Goal: Check status: Check status

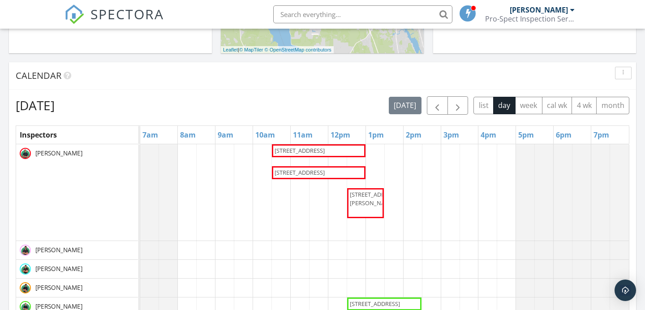
scroll to position [334, 0]
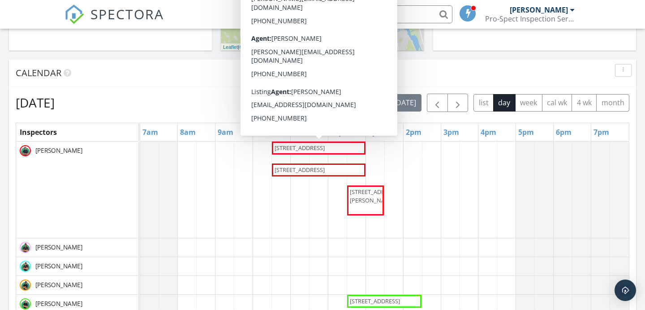
click at [320, 152] on span "7917 Linkside Dr, Jacksonville 32256" at bounding box center [299, 148] width 53 height 9
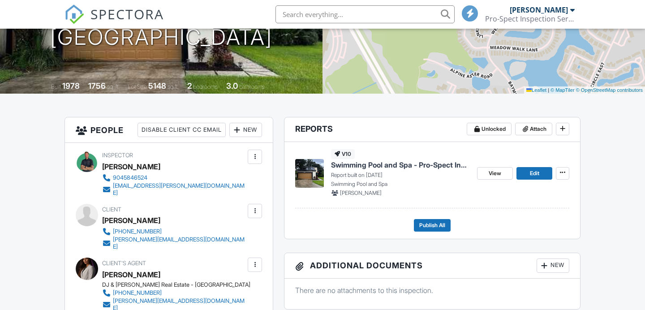
scroll to position [146, 0]
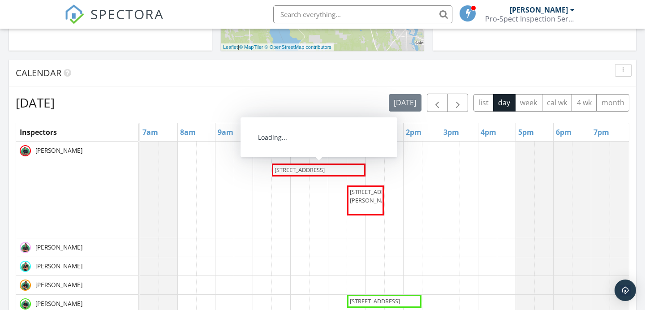
click at [309, 171] on span "[STREET_ADDRESS]" at bounding box center [299, 170] width 50 height 8
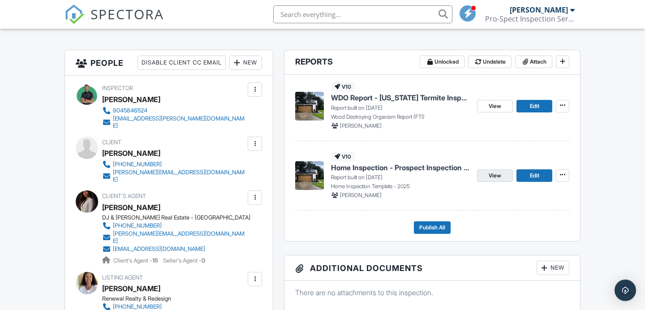
scroll to position [205, 0]
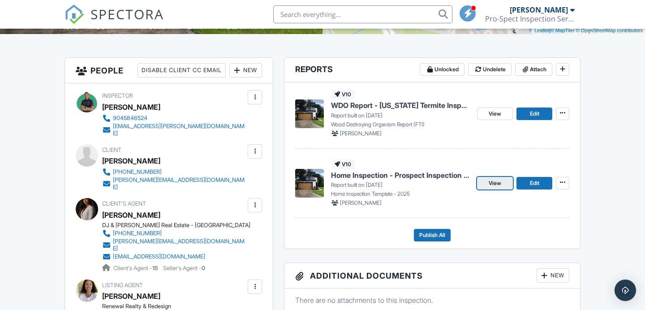
click at [497, 186] on span "View" at bounding box center [494, 183] width 13 height 9
click at [497, 114] on span "View" at bounding box center [494, 113] width 13 height 9
click at [528, 115] on link "Edit" at bounding box center [534, 113] width 36 height 13
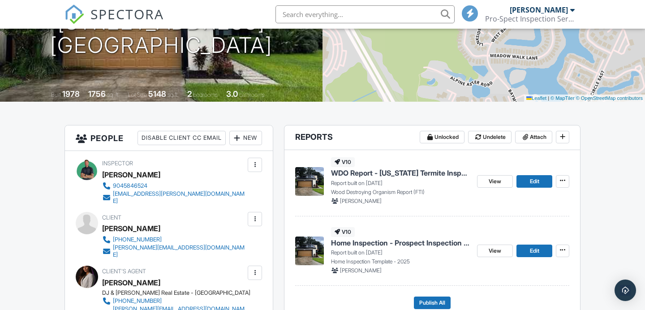
scroll to position [139, 0]
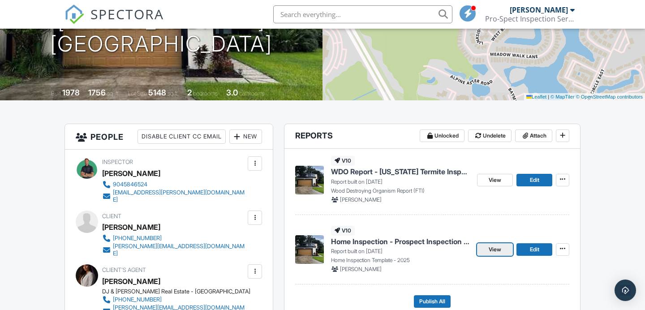
click at [486, 250] on link "View" at bounding box center [495, 249] width 36 height 13
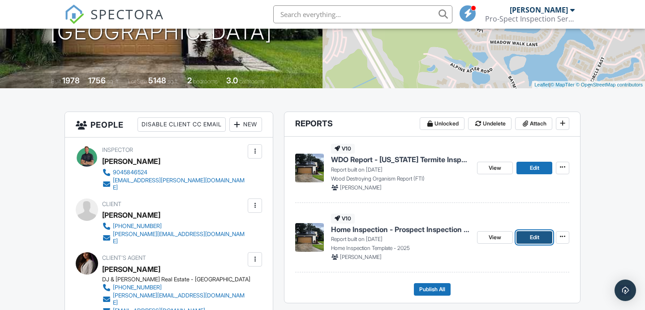
click at [526, 237] on link "Edit" at bounding box center [534, 237] width 36 height 13
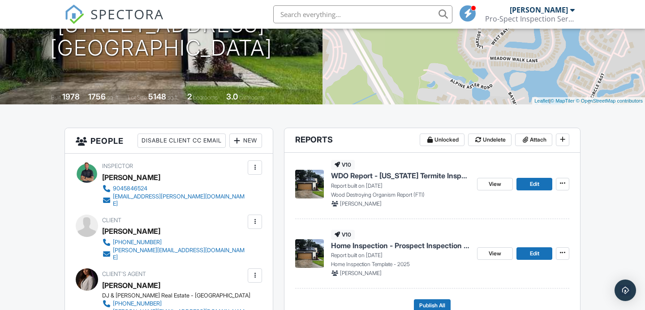
scroll to position [137, 0]
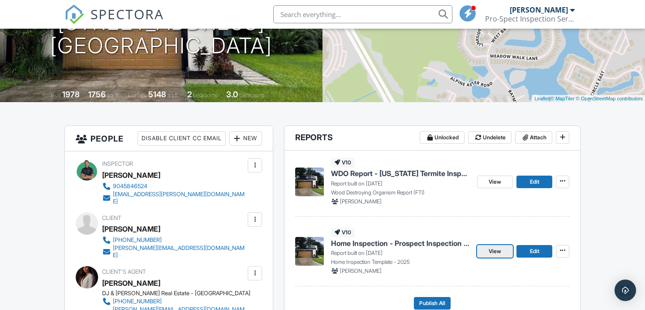
click at [495, 252] on span "View" at bounding box center [494, 251] width 13 height 9
click at [490, 180] on span "View" at bounding box center [494, 181] width 13 height 9
click at [533, 184] on span "Edit" at bounding box center [533, 181] width 9 height 9
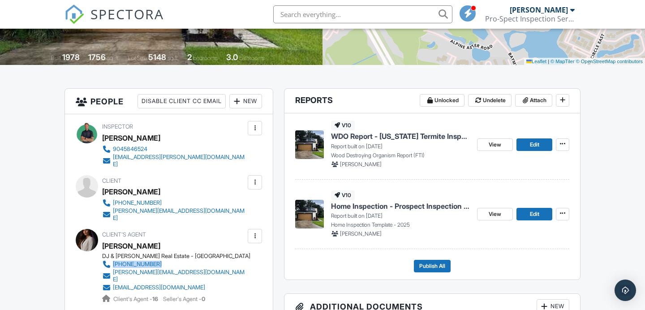
scroll to position [177, 0]
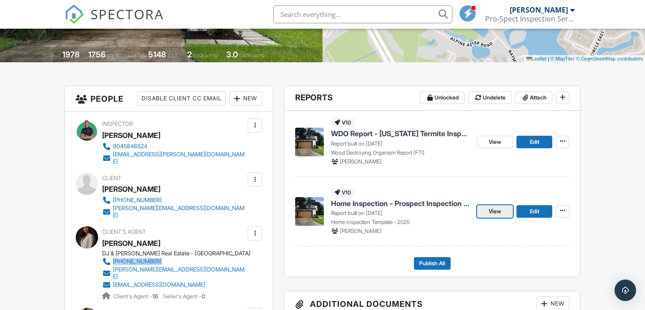
click at [503, 211] on link "View" at bounding box center [495, 211] width 36 height 13
click at [151, 11] on span "SPECTORA" at bounding box center [126, 13] width 73 height 19
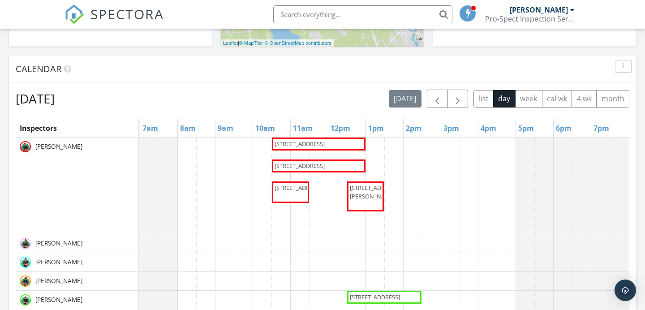
scroll to position [353, 0]
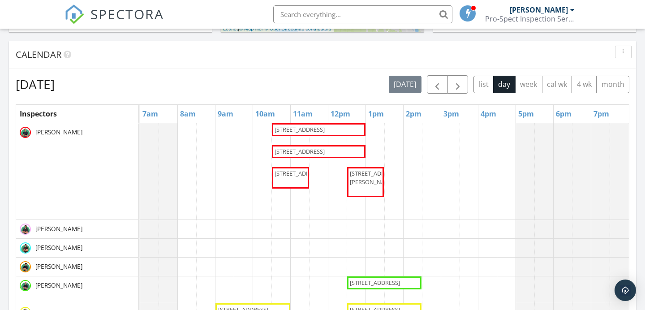
click at [371, 188] on span "2516 Wrightson Drive, Mandarin 32223" at bounding box center [365, 182] width 33 height 26
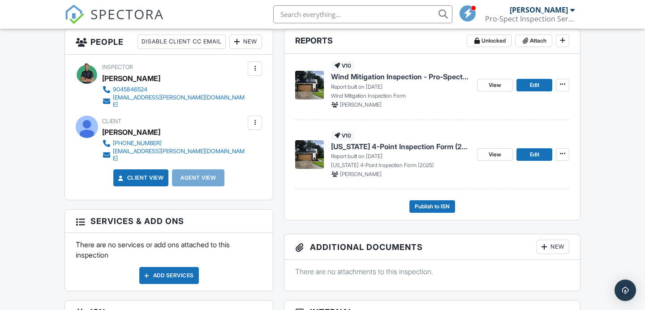
scroll to position [235, 0]
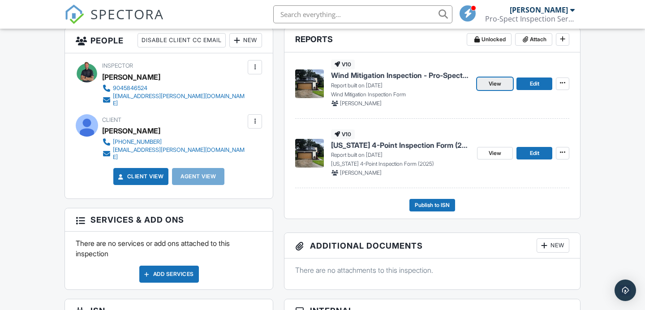
click at [498, 85] on span "View" at bounding box center [494, 83] width 13 height 9
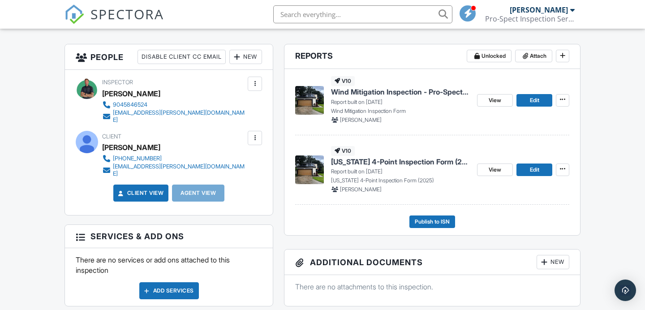
scroll to position [218, 0]
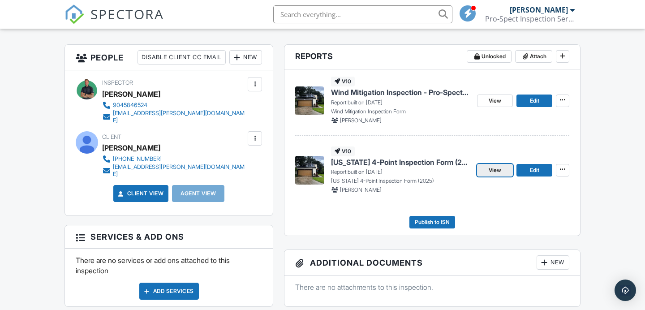
click at [487, 174] on link "View" at bounding box center [495, 170] width 36 height 13
